Goal: Information Seeking & Learning: Find contact information

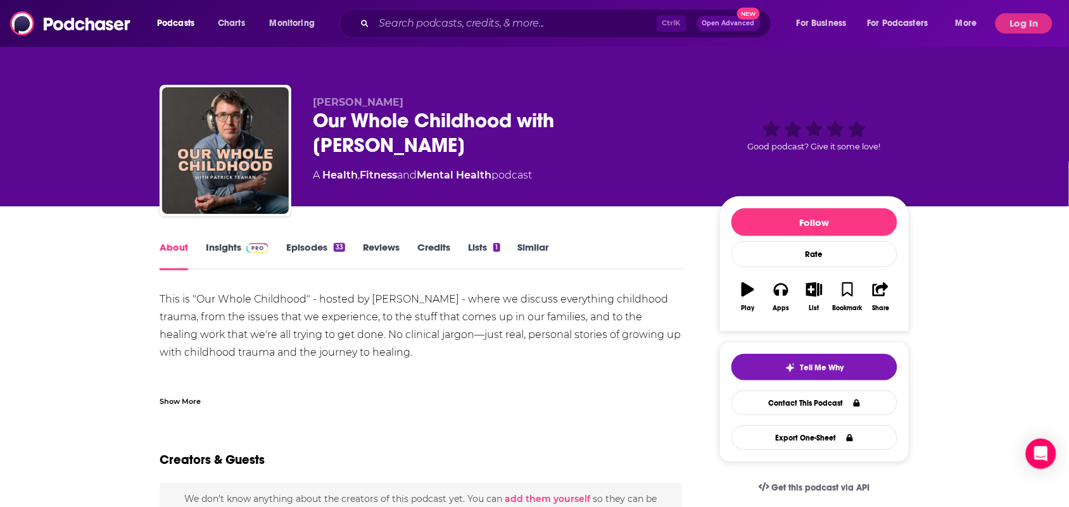
click at [220, 251] on link "Insights" at bounding box center [237, 255] width 63 height 29
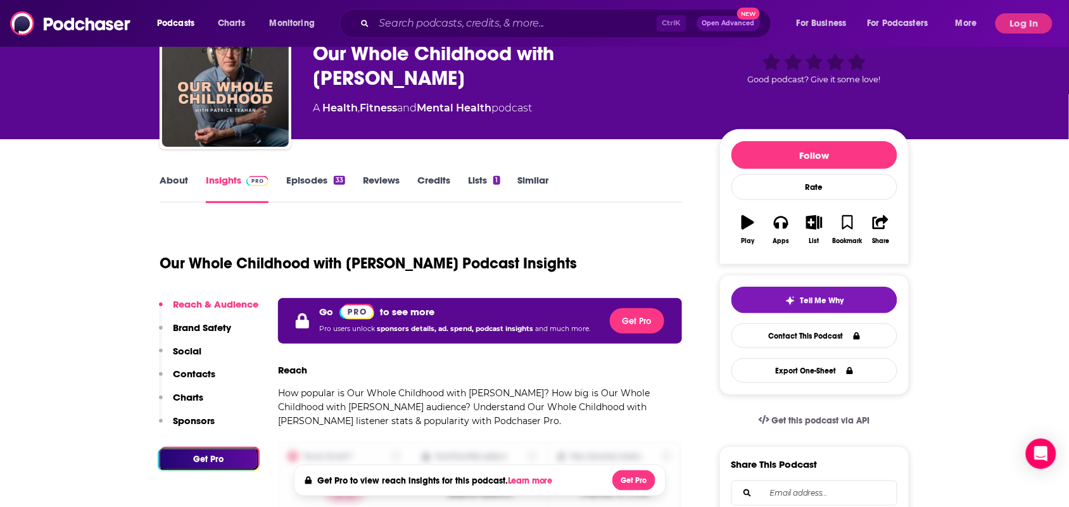
scroll to position [237, 0]
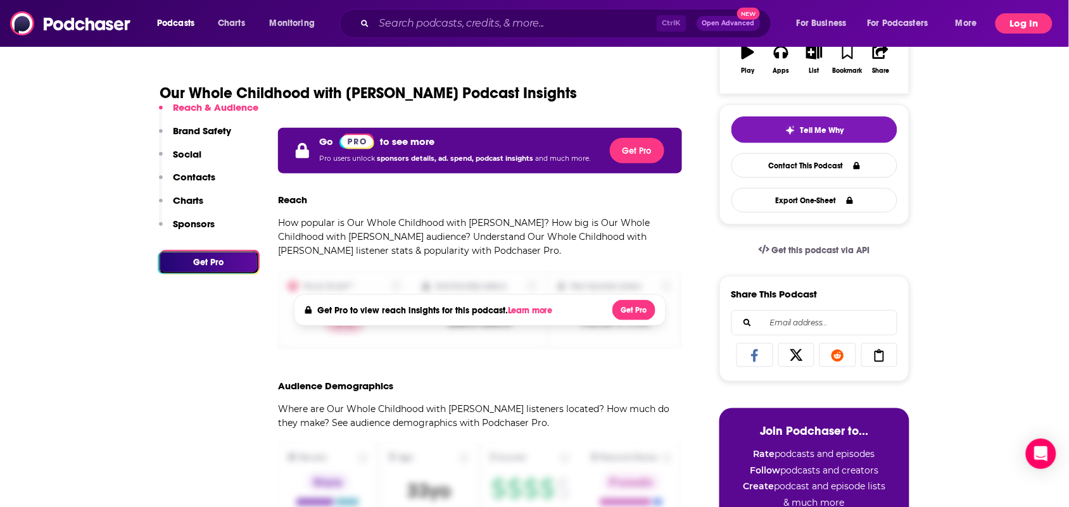
click at [1020, 25] on button "Log In" at bounding box center [1023, 23] width 57 height 20
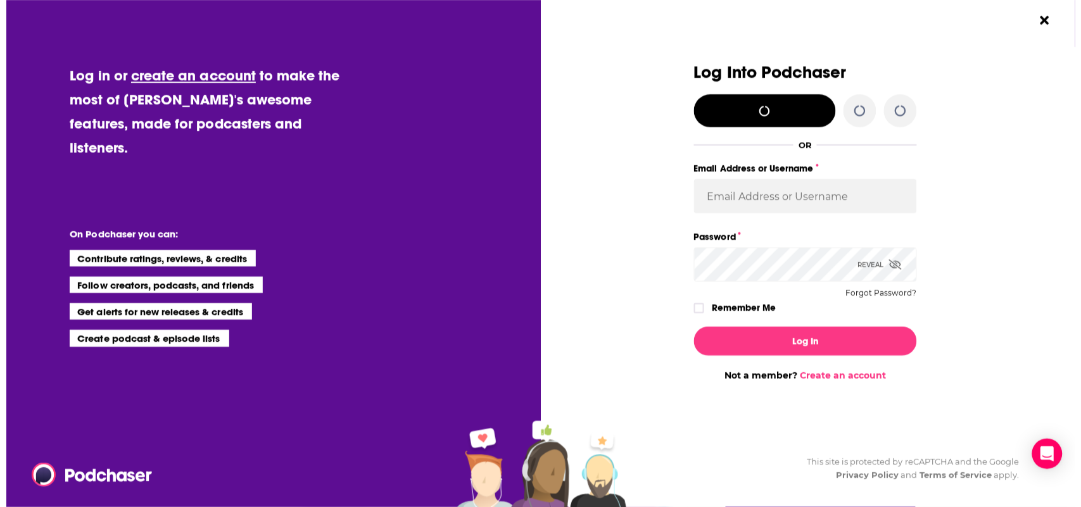
scroll to position [0, 0]
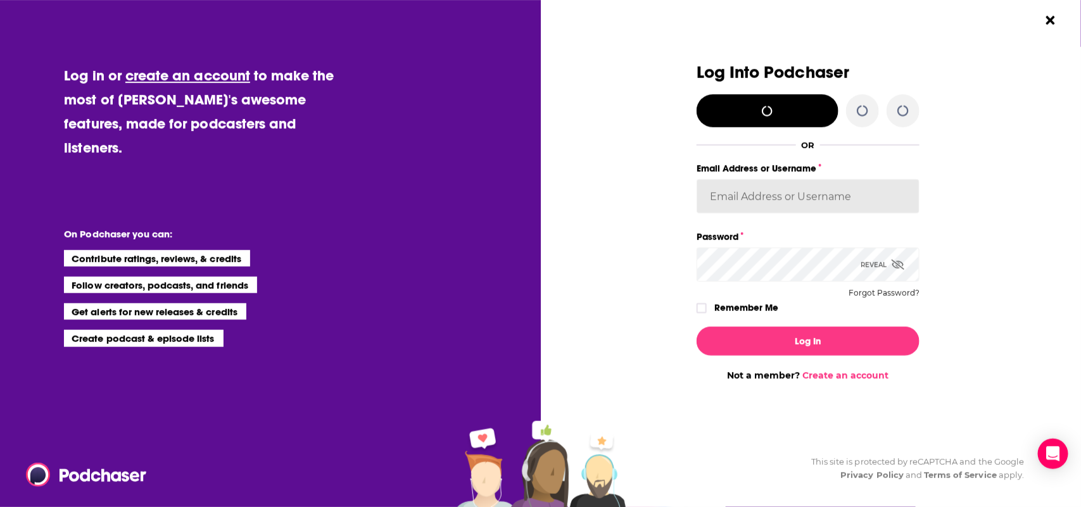
type input "bethwouldknow"
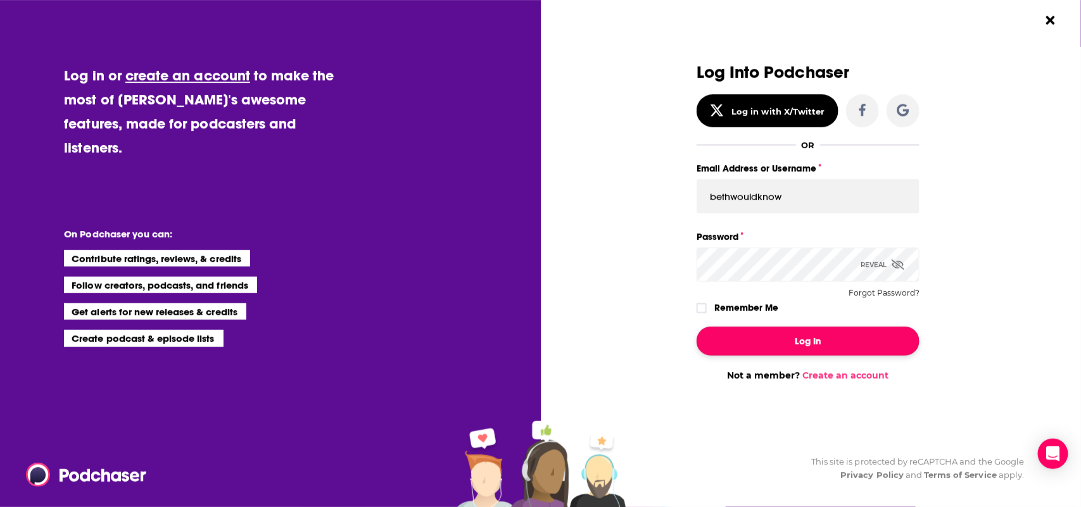
click at [810, 337] on button "Log In" at bounding box center [807, 341] width 223 height 29
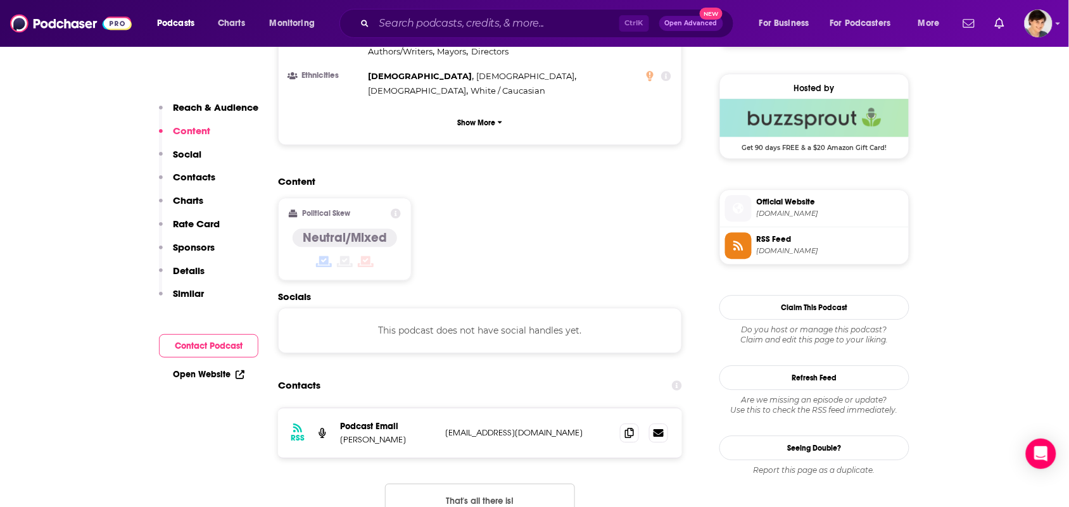
scroll to position [1029, 0]
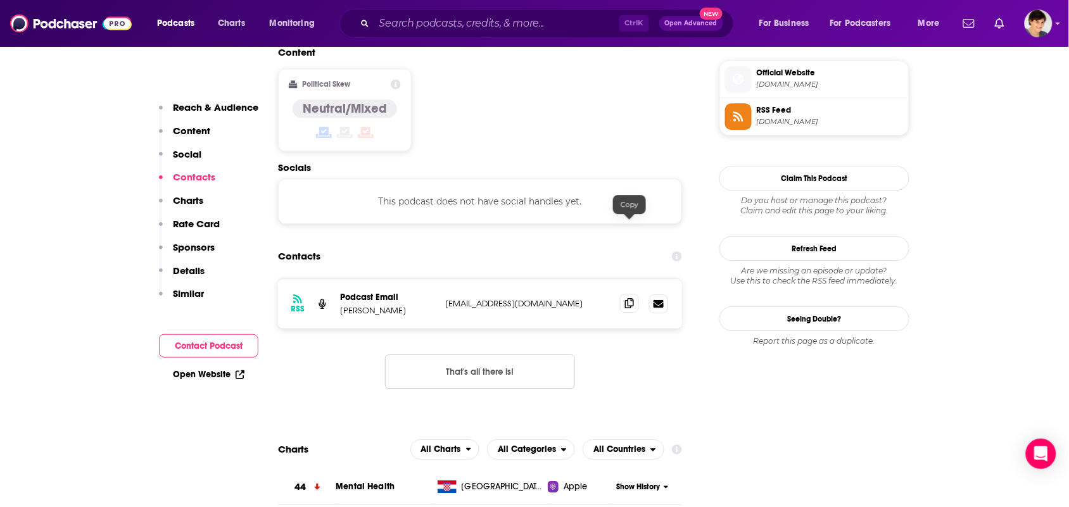
click at [625, 298] on icon at bounding box center [629, 303] width 9 height 10
click at [654, 299] on div "RSS Podcast Email [PERSON_NAME] [EMAIL_ADDRESS][DOMAIN_NAME] [DOMAIN_NAME][EMAI…" at bounding box center [480, 344] width 404 height 130
click at [632, 298] on icon at bounding box center [629, 303] width 9 height 10
